Goal: Task Accomplishment & Management: Complete application form

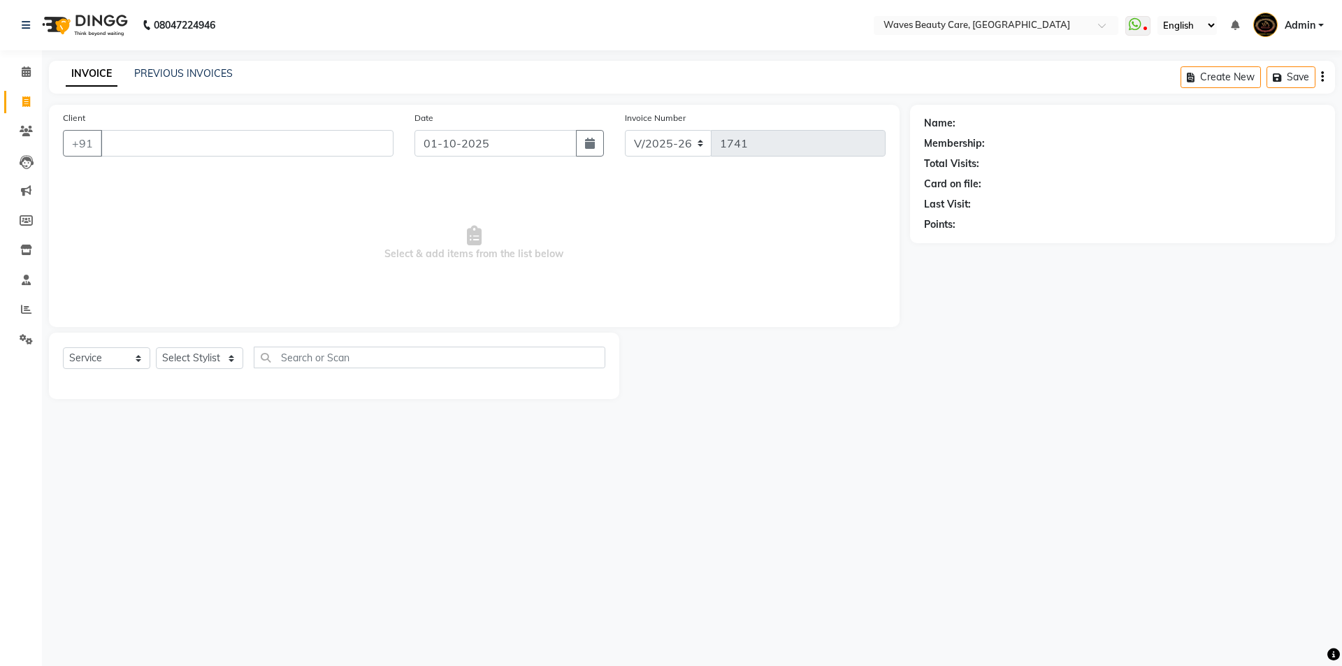
select select "5946"
select select "service"
type input "6383720076"
click at [352, 143] on span "Add Client" at bounding box center [357, 143] width 55 height 14
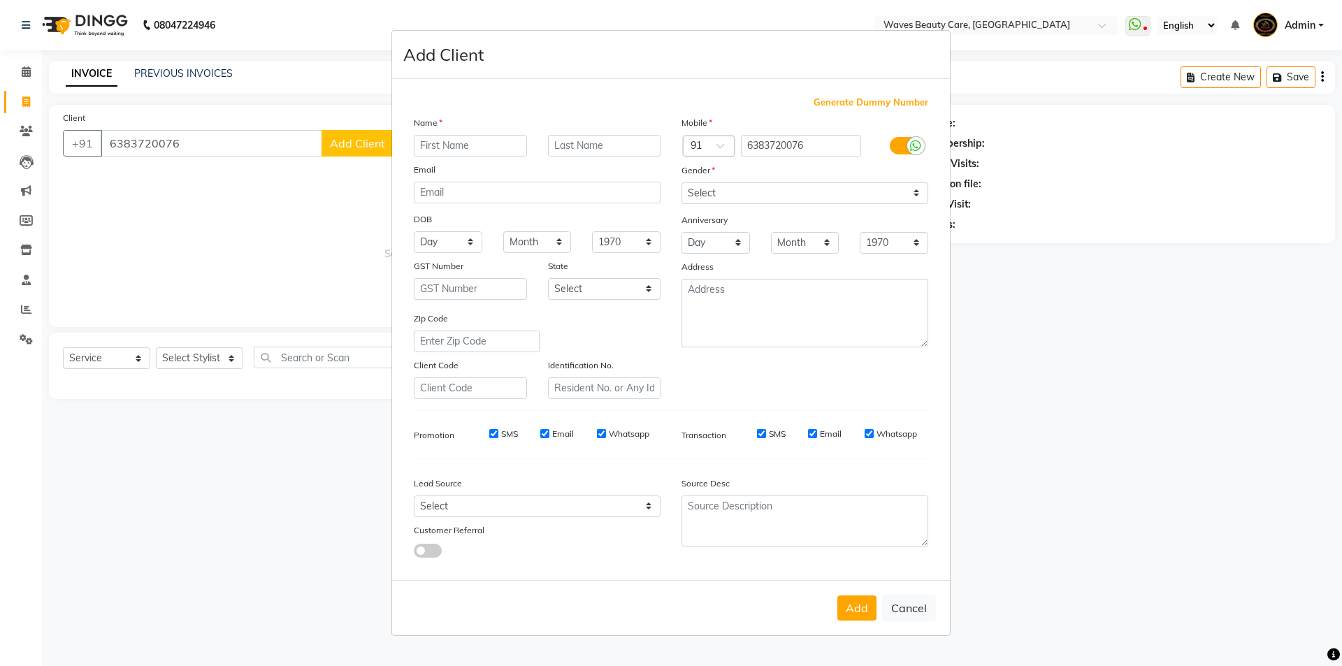
click at [242, 152] on ngb-modal-window "Add Client Generate Dummy Number Name Email DOB Day 01 02 03 04 05 06 07 08 09 …" at bounding box center [671, 333] width 1342 height 666
click at [901, 602] on button "Cancel" at bounding box center [909, 608] width 54 height 27
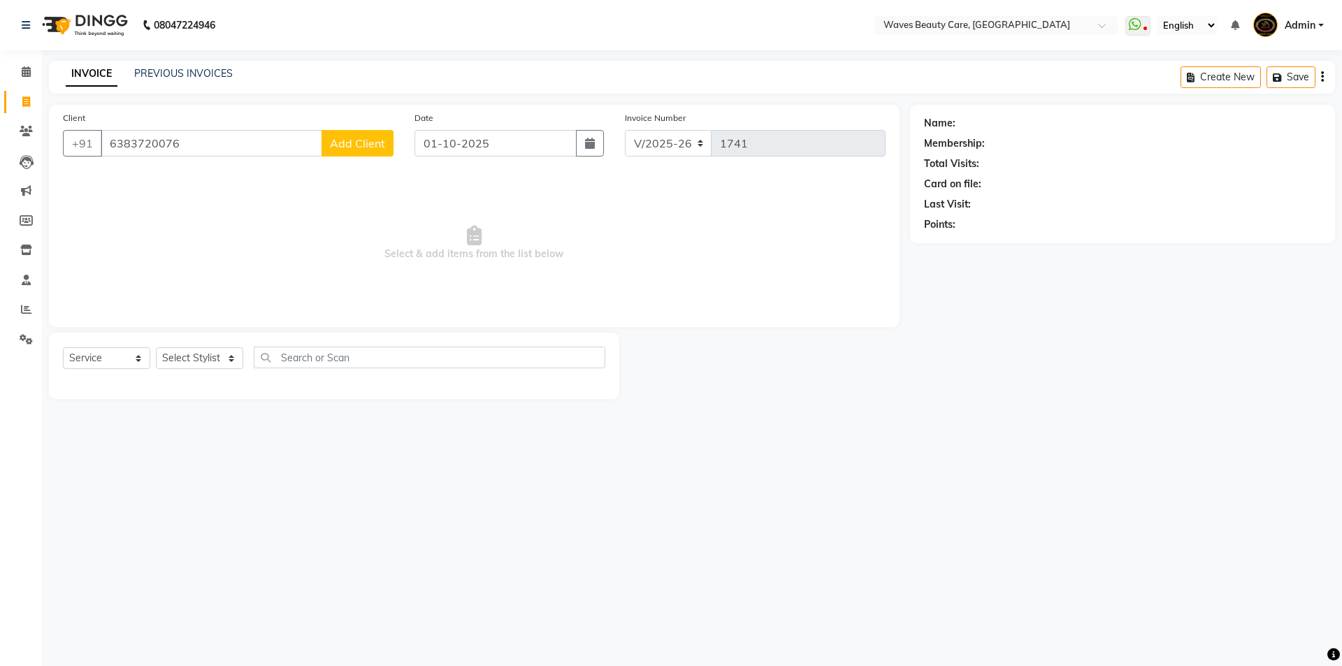
select select
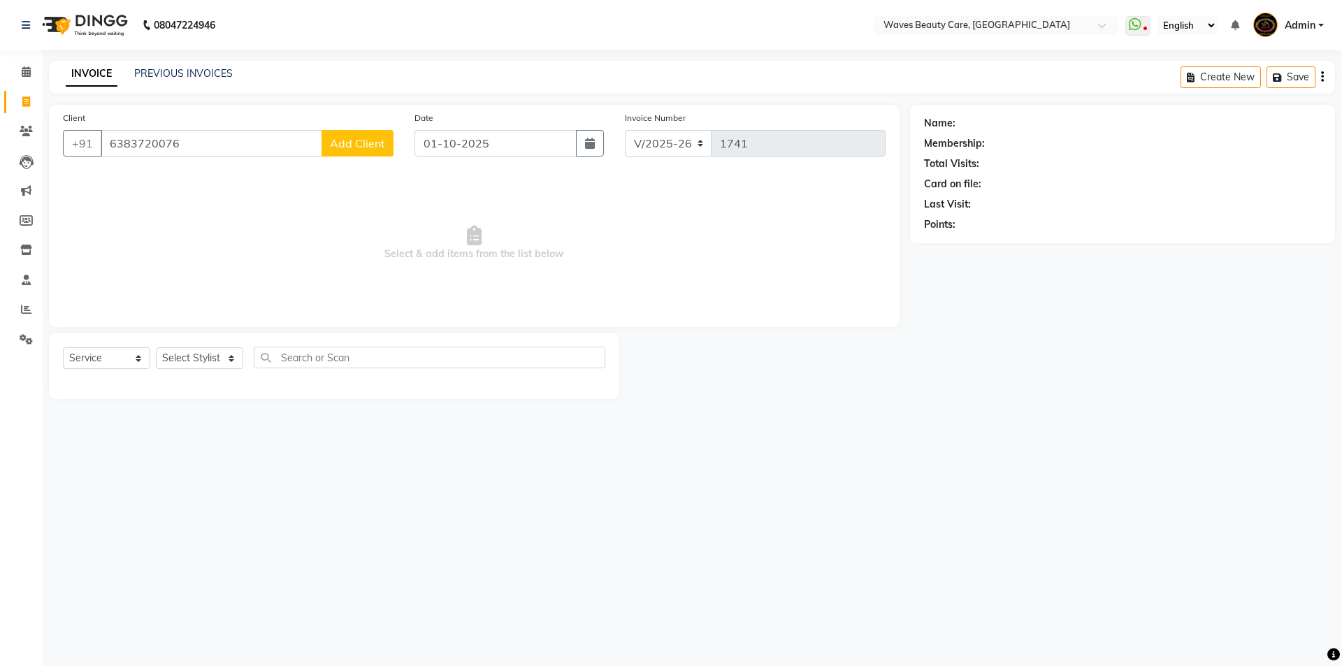
select select
checkbox input "false"
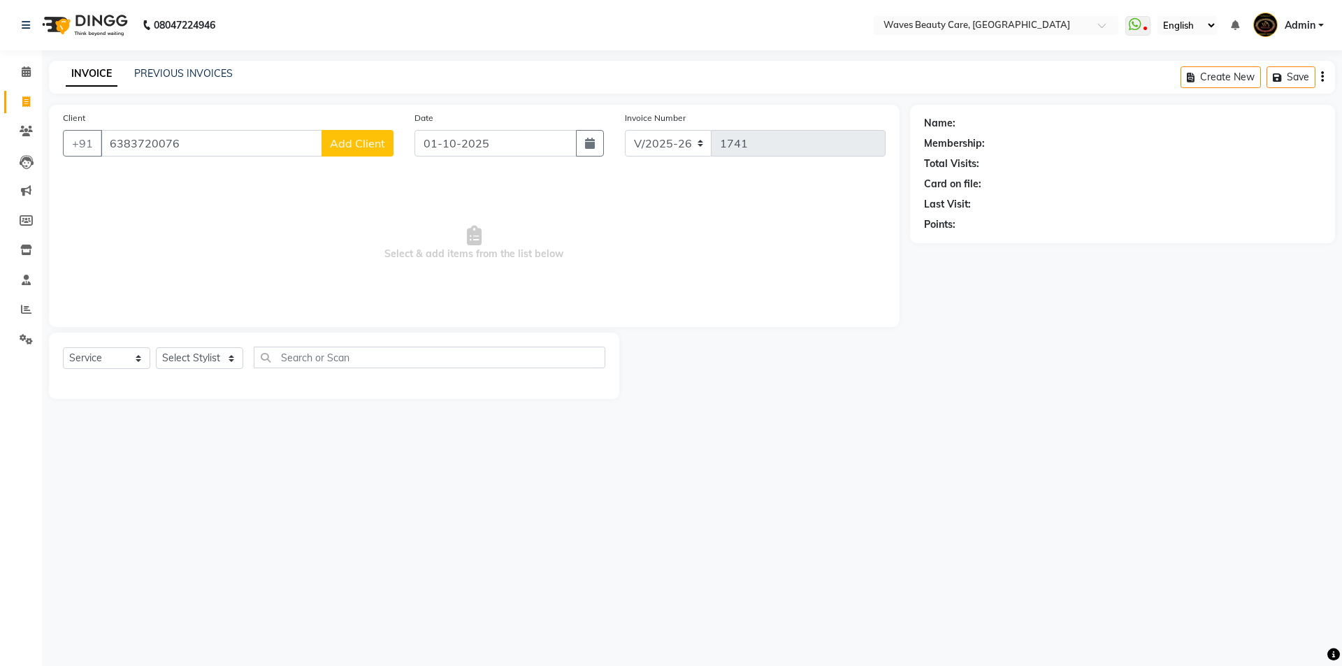
checkbox input "false"
click at [363, 140] on span "Add Client" at bounding box center [357, 143] width 55 height 14
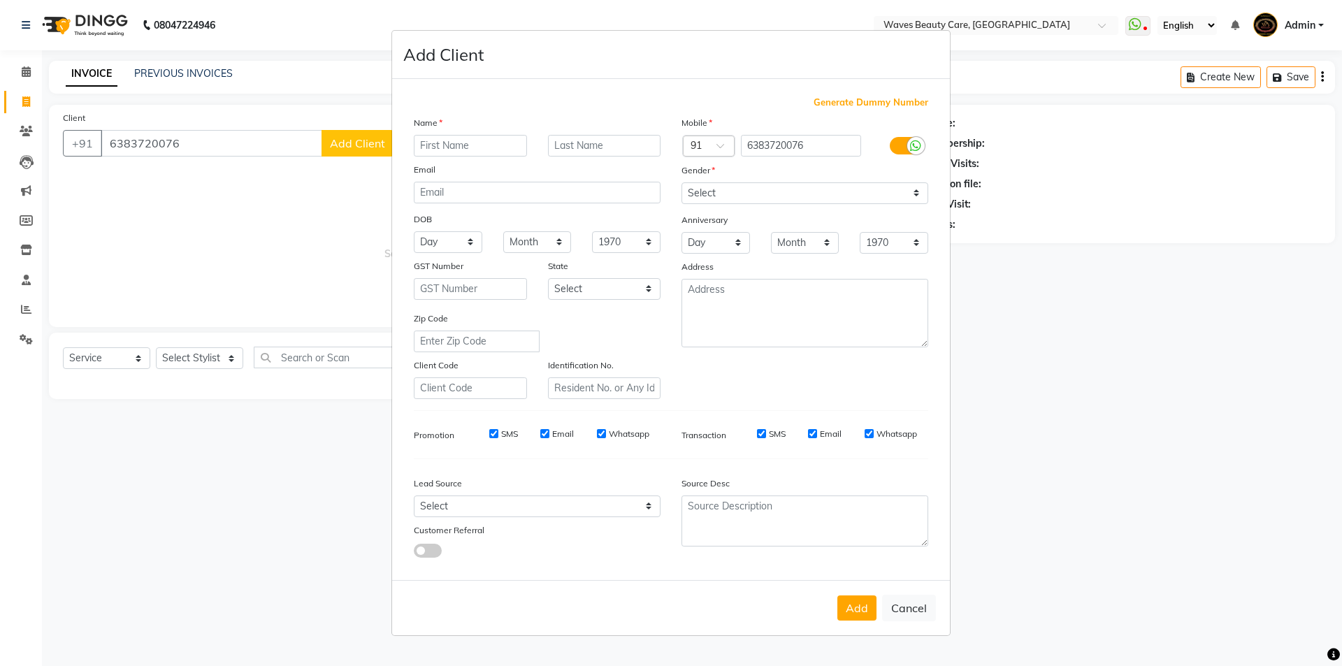
click at [436, 148] on input "text" at bounding box center [470, 146] width 113 height 22
type input "s"
type input "[PERSON_NAME]"
click at [773, 193] on select "Select [DEMOGRAPHIC_DATA] [DEMOGRAPHIC_DATA] Other Prefer Not To Say" at bounding box center [805, 193] width 247 height 22
select select "[DEMOGRAPHIC_DATA]"
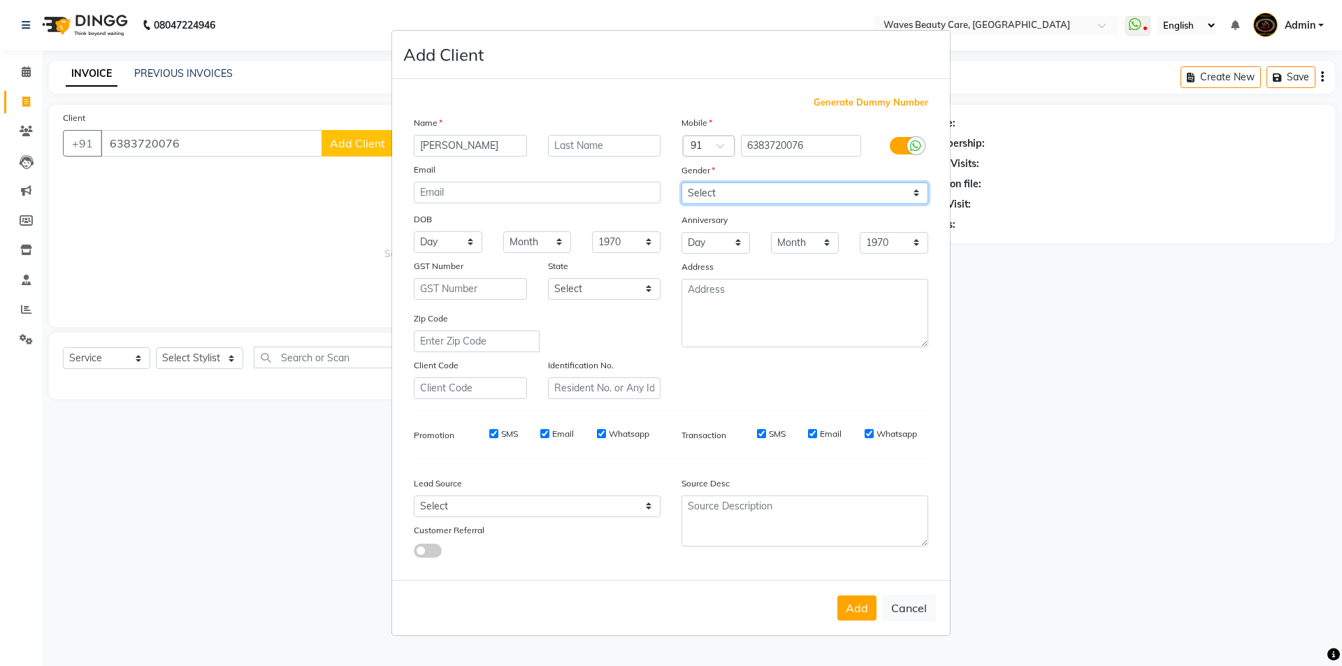
click at [682, 182] on select "Select [DEMOGRAPHIC_DATA] [DEMOGRAPHIC_DATA] Other Prefer Not To Say" at bounding box center [805, 193] width 247 height 22
click at [867, 604] on button "Add" at bounding box center [857, 608] width 39 height 25
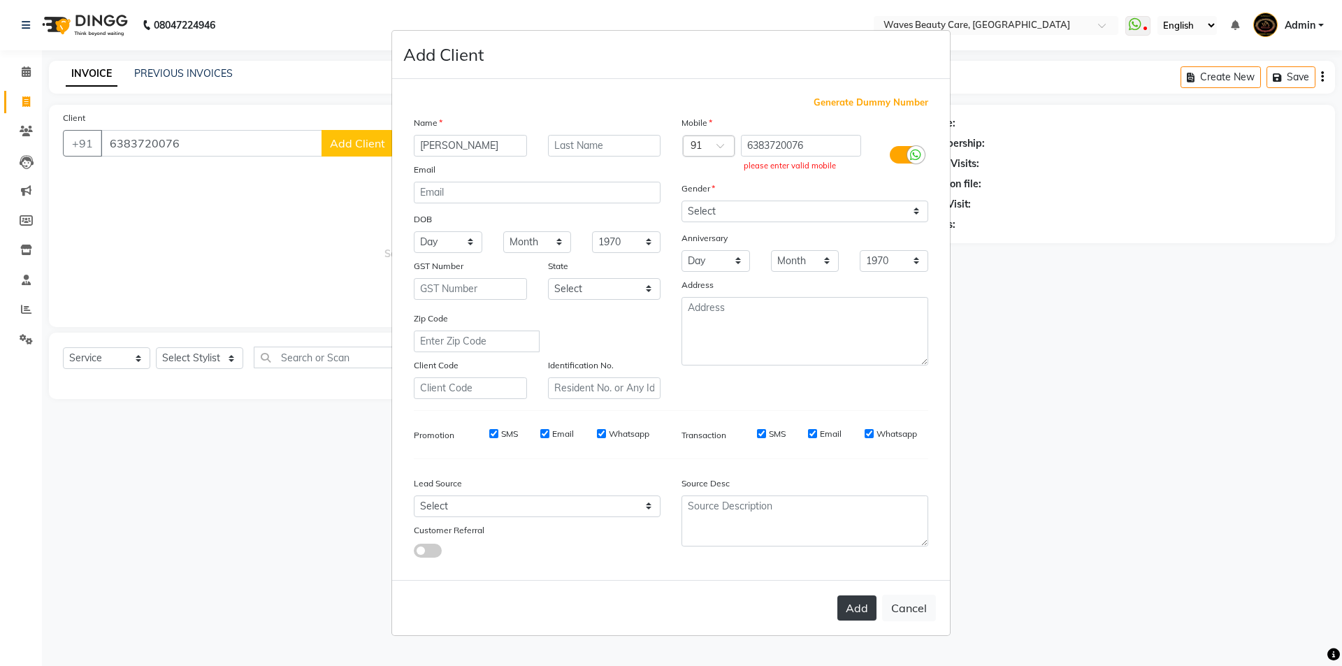
click at [861, 613] on button "Add" at bounding box center [857, 608] width 39 height 25
click at [825, 145] on input "6383720076" at bounding box center [801, 146] width 121 height 22
type input "6383720076"
click at [1078, 340] on ngb-modal-window "Add Client Generate Dummy Number Name [PERSON_NAME] Email DOB Day 01 02 03 04 0…" at bounding box center [671, 333] width 1342 height 666
click at [850, 613] on button "Add" at bounding box center [857, 608] width 39 height 25
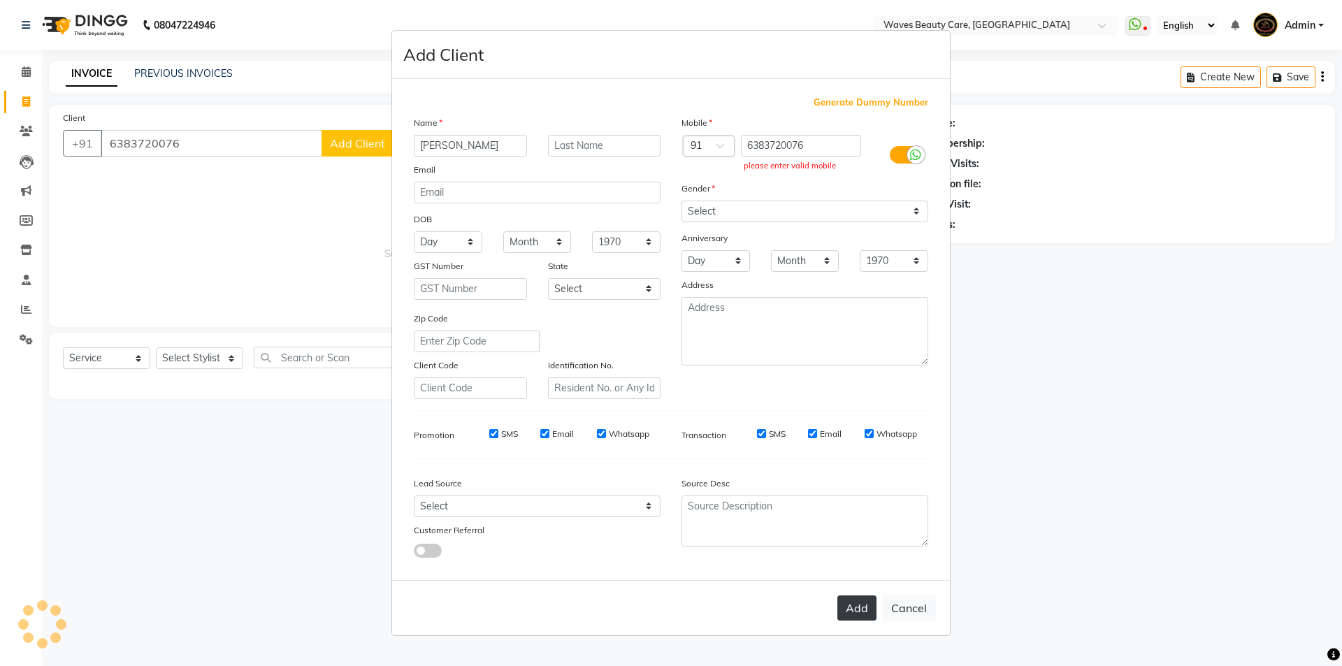
click at [850, 613] on button "Add" at bounding box center [857, 608] width 39 height 25
click at [816, 143] on input "6383720076" at bounding box center [801, 146] width 121 height 22
click at [853, 613] on button "Add" at bounding box center [857, 608] width 39 height 25
click at [910, 611] on button "Cancel" at bounding box center [909, 608] width 54 height 27
select select
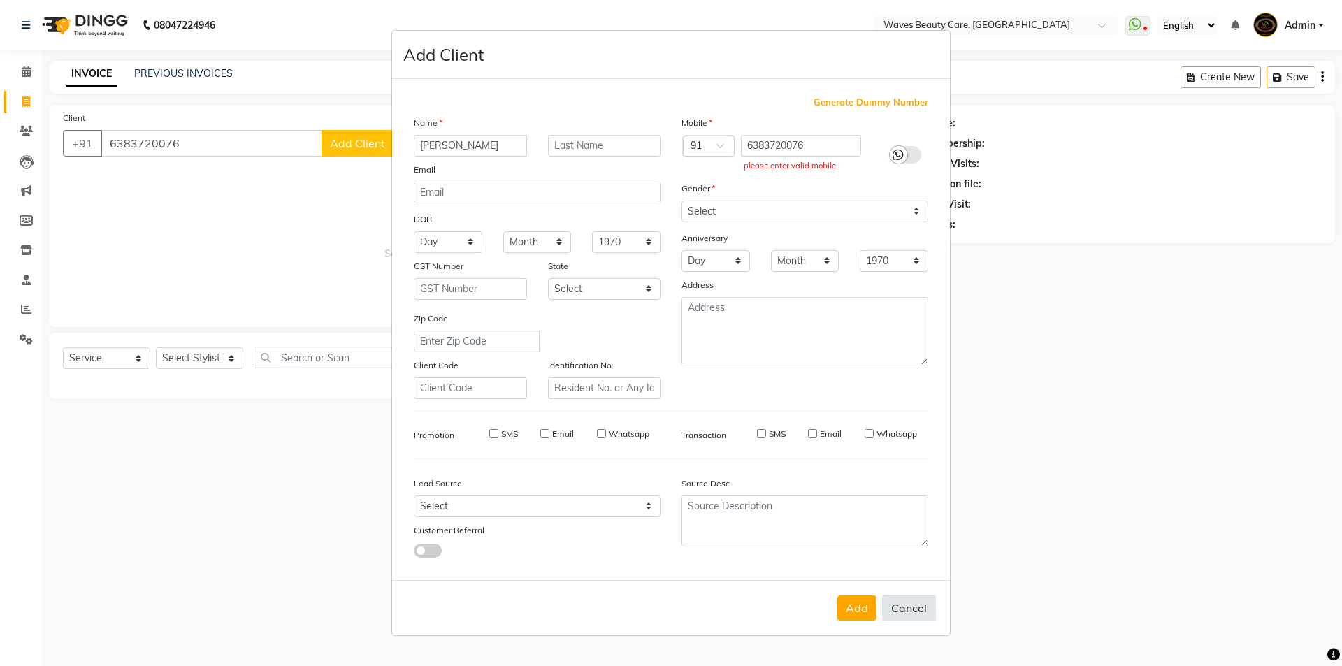
select select
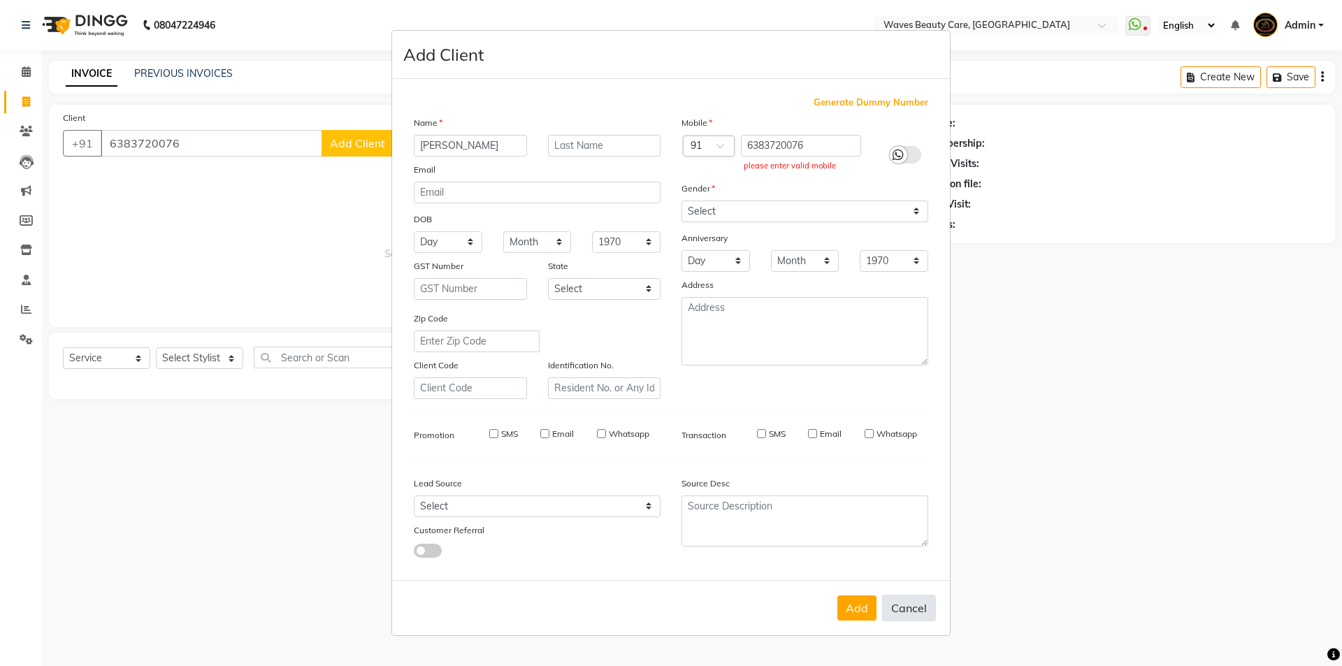
select select
checkbox input "false"
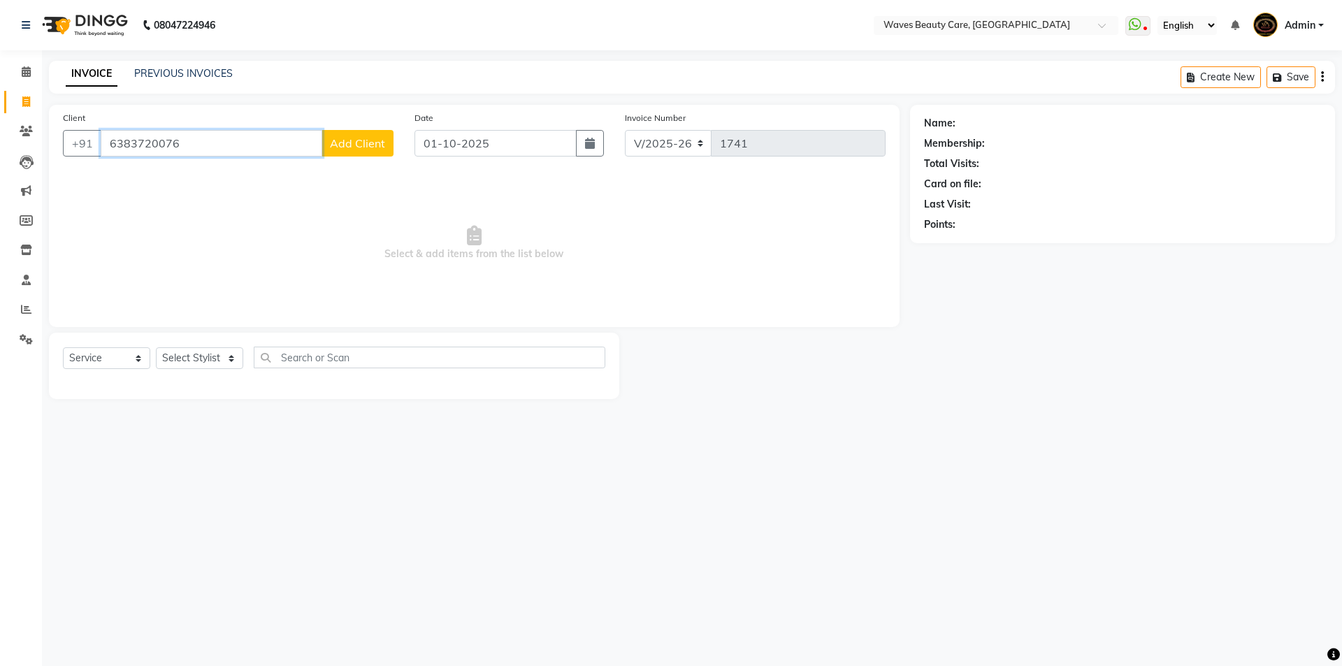
drag, startPoint x: 230, startPoint y: 135, endPoint x: 227, endPoint y: 149, distance: 14.4
click at [227, 146] on input "6383720076" at bounding box center [212, 143] width 222 height 27
type input "6383720076"
click at [345, 140] on span "Add Client" at bounding box center [357, 143] width 55 height 14
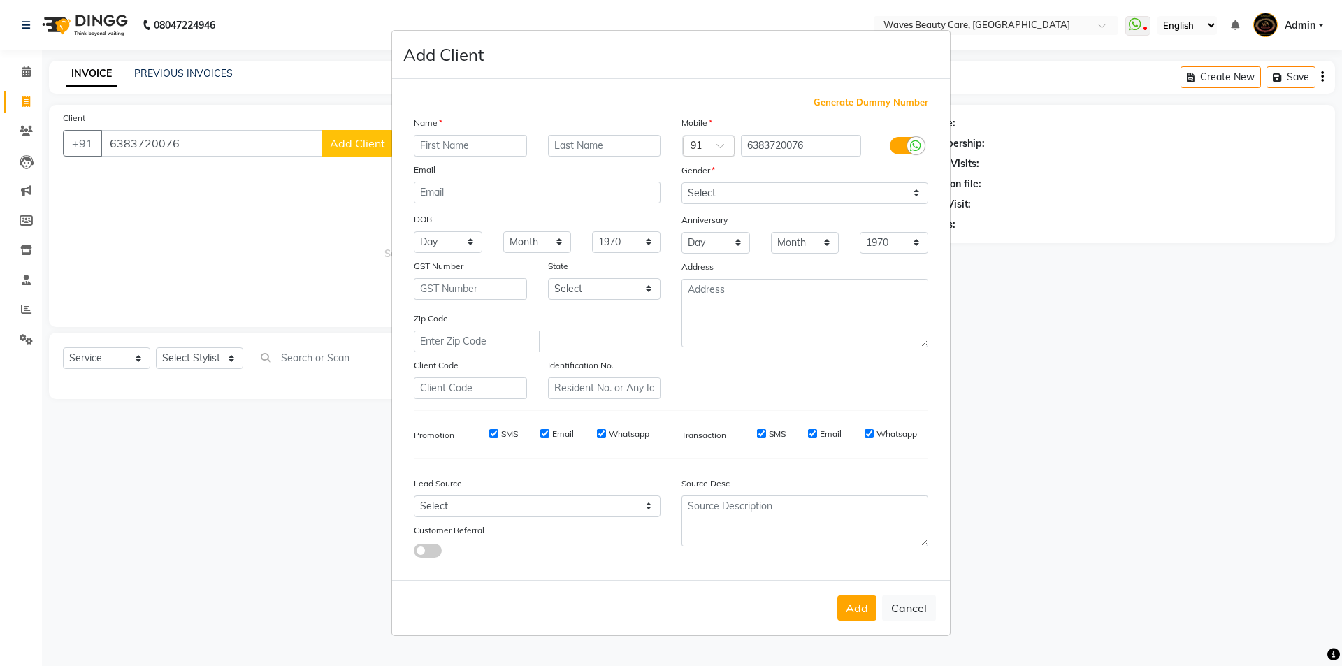
click at [433, 141] on input "text" at bounding box center [470, 146] width 113 height 22
type input "[PERSON_NAME]"
click at [731, 184] on select "Select [DEMOGRAPHIC_DATA] [DEMOGRAPHIC_DATA] Other Prefer Not To Say" at bounding box center [805, 193] width 247 height 22
select select "[DEMOGRAPHIC_DATA]"
click at [682, 182] on select "Select [DEMOGRAPHIC_DATA] [DEMOGRAPHIC_DATA] Other Prefer Not To Say" at bounding box center [805, 193] width 247 height 22
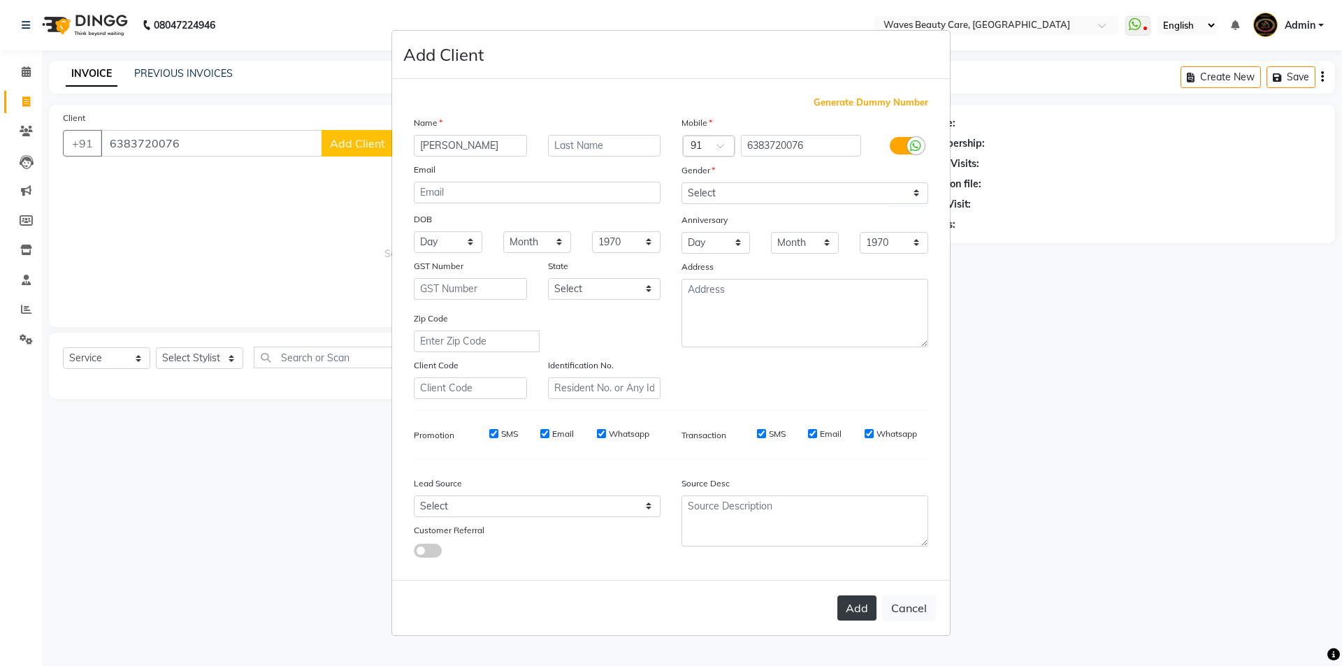
click at [852, 609] on button "Add" at bounding box center [857, 608] width 39 height 25
